Goal: Information Seeking & Learning: Find specific fact

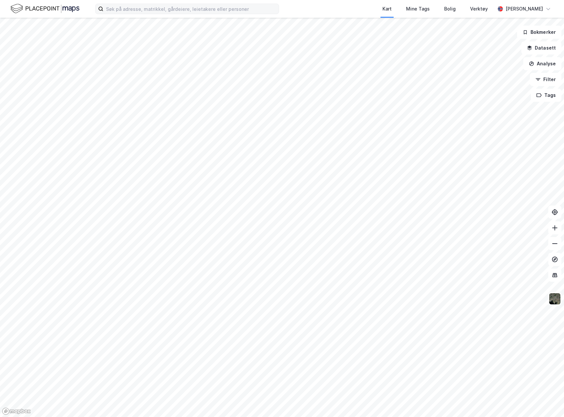
click at [102, 12] on label at bounding box center [187, 9] width 184 height 11
click at [103, 12] on input at bounding box center [190, 9] width 175 height 10
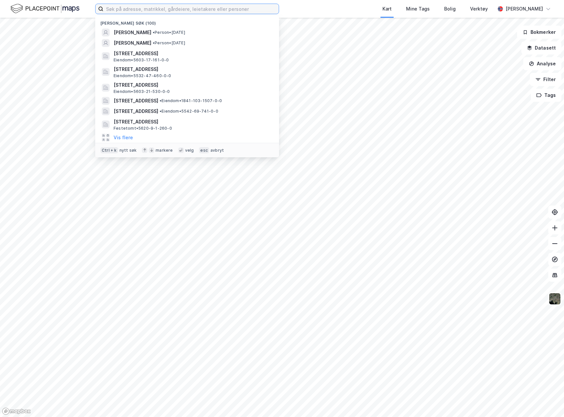
click at [107, 9] on input at bounding box center [190, 9] width 175 height 10
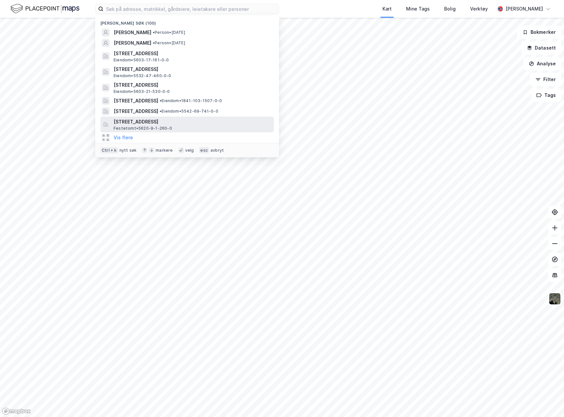
click at [227, 123] on span "[STREET_ADDRESS]" at bounding box center [193, 122] width 158 height 8
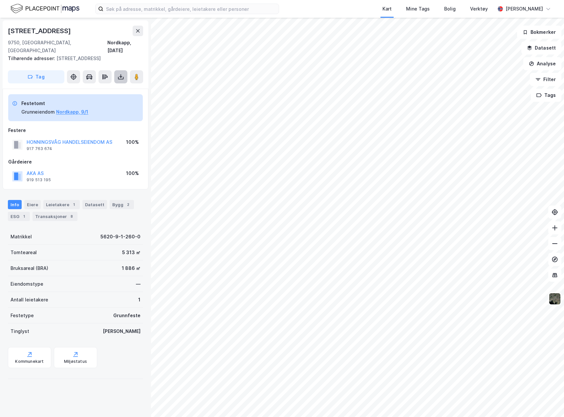
click at [123, 73] on button at bounding box center [120, 76] width 13 height 13
click at [88, 32] on div "[STREET_ADDRESS]" at bounding box center [75, 31] width 135 height 11
click at [58, 31] on div "[STREET_ADDRESS]" at bounding box center [40, 31] width 64 height 11
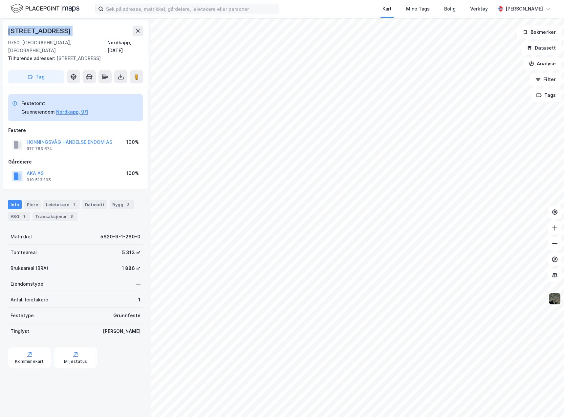
copy div "[STREET_ADDRESS]"
click at [105, 8] on input at bounding box center [190, 9] width 175 height 10
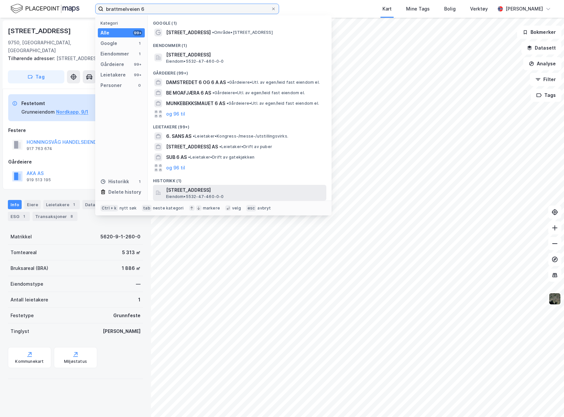
type input "brattmelveien 6"
click at [297, 189] on span "[STREET_ADDRESS]" at bounding box center [245, 190] width 158 height 8
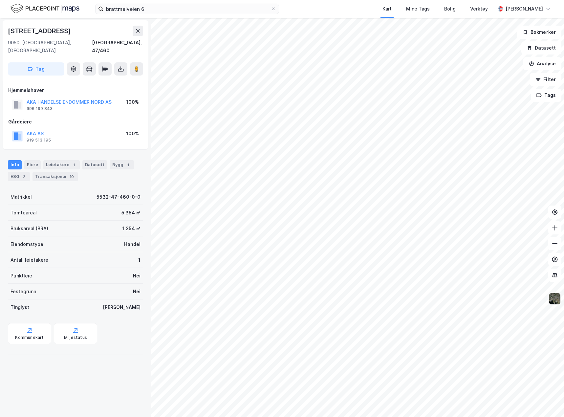
click at [557, 298] on img at bounding box center [555, 299] width 12 height 12
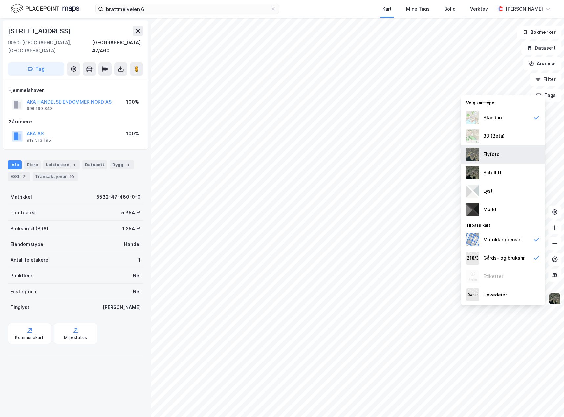
click at [511, 158] on div "Flyfoto" at bounding box center [503, 154] width 84 height 18
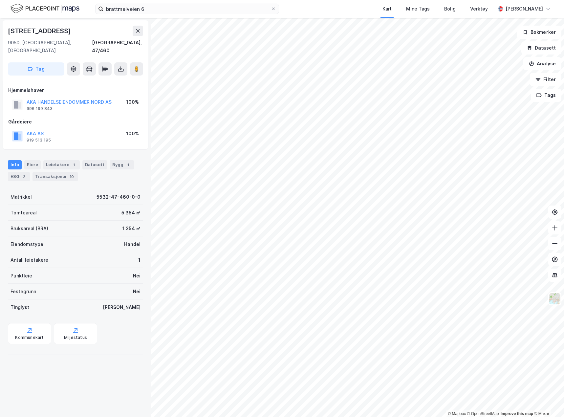
click at [52, 33] on div "[STREET_ADDRESS]" at bounding box center [40, 31] width 64 height 11
click at [52, 32] on div "[STREET_ADDRESS]" at bounding box center [40, 31] width 64 height 11
copy div "[STREET_ADDRESS]"
